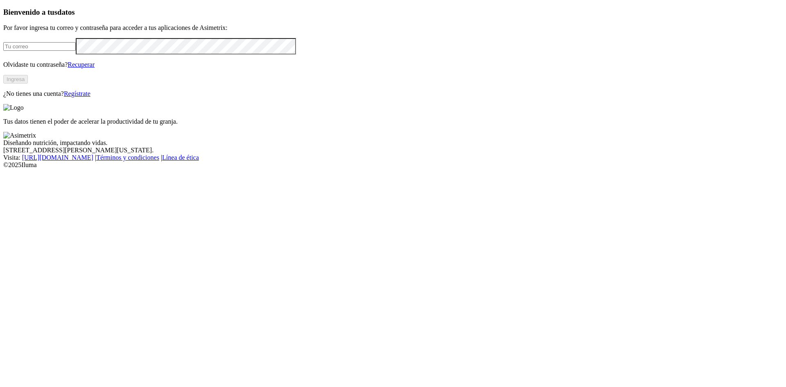
type input "[EMAIL_ADDRESS][DOMAIN_NAME]"
click at [28, 83] on button "Ingresa" at bounding box center [15, 79] width 25 height 9
